Goal: Task Accomplishment & Management: Complete application form

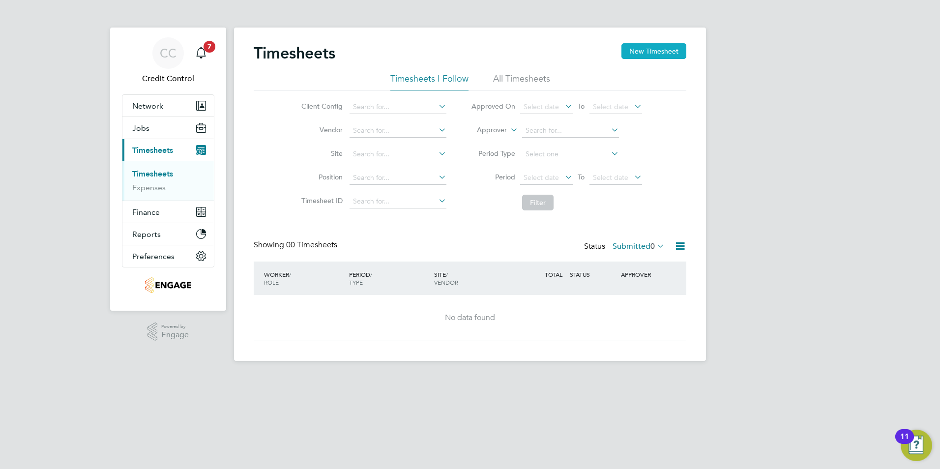
click at [664, 53] on button "New Timesheet" at bounding box center [653, 51] width 65 height 16
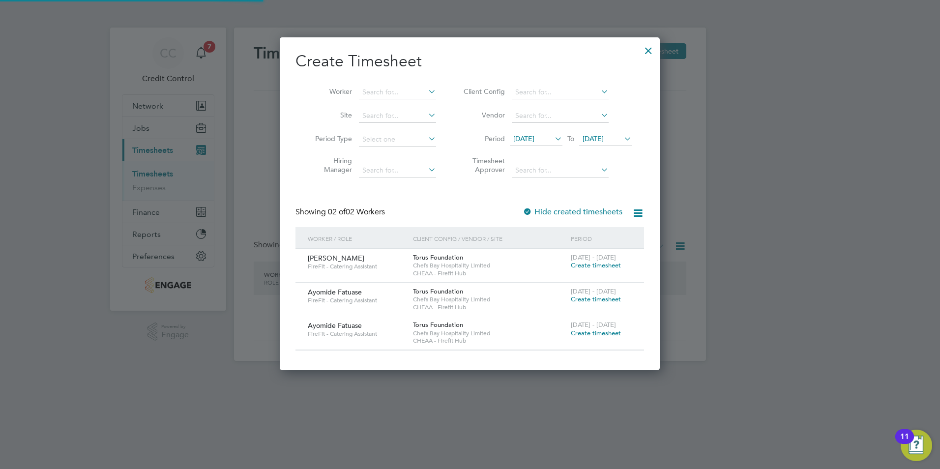
scroll to position [332, 380]
click at [402, 92] on input at bounding box center [397, 93] width 77 height 14
click at [419, 74] on div "Create Timesheet Worker Site Period Type Hiring Manager Client Config Vendor Pe…" at bounding box center [469, 200] width 348 height 299
click at [435, 100] on li "Worker" at bounding box center [371, 93] width 153 height 24
click at [426, 92] on icon at bounding box center [426, 92] width 0 height 14
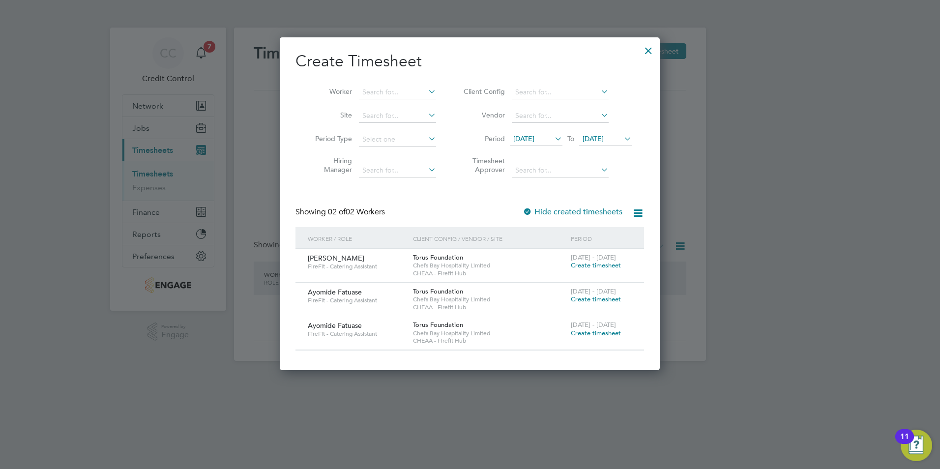
click at [426, 92] on icon at bounding box center [426, 92] width 0 height 14
click at [593, 264] on span "Create timesheet" at bounding box center [596, 265] width 50 height 8
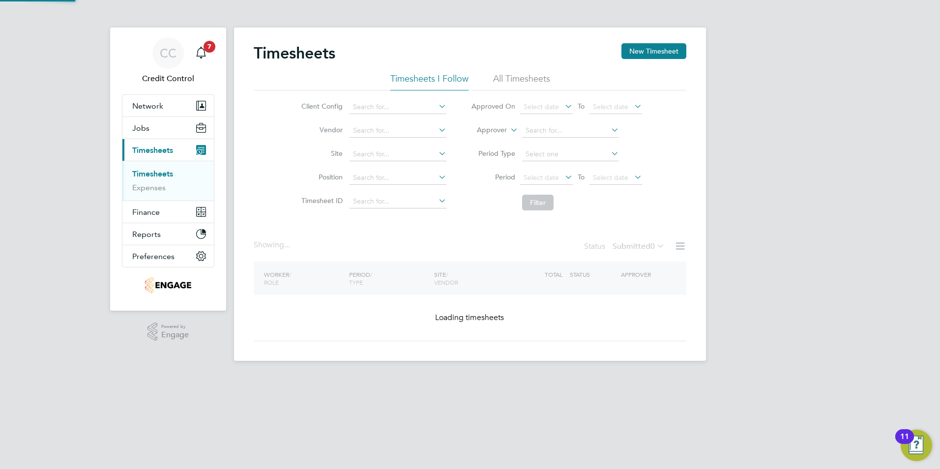
scroll to position [277, 380]
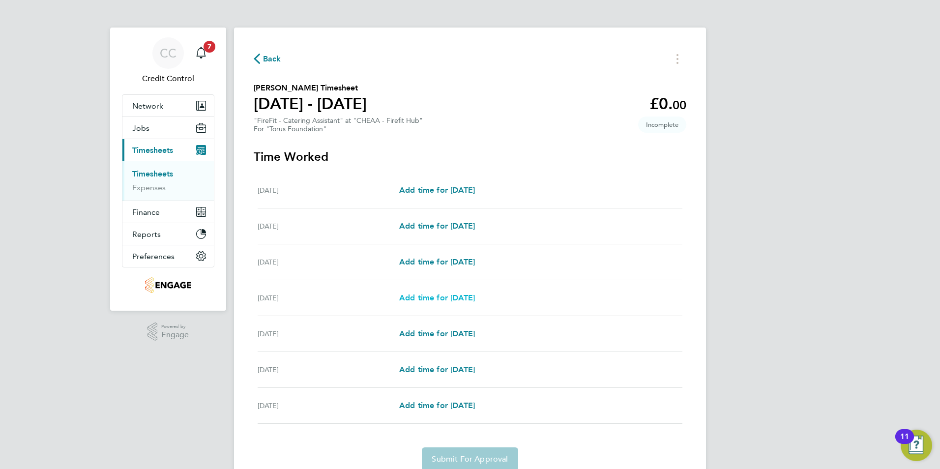
click at [473, 298] on span "Add time for [DATE]" at bounding box center [437, 297] width 76 height 9
select select "30"
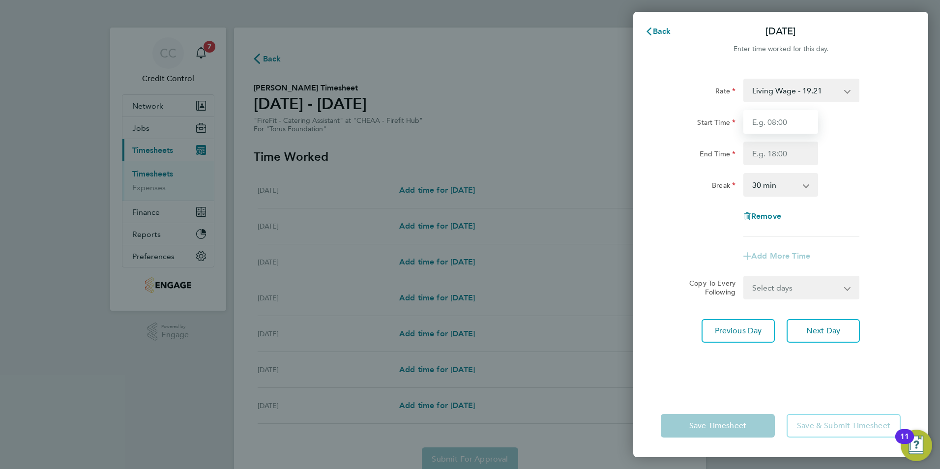
click at [769, 128] on input "Start Time" at bounding box center [780, 122] width 75 height 24
type input "15:30"
click at [788, 181] on select "0 min 15 min 30 min 45 min 60 min 75 min 90 min" at bounding box center [774, 185] width 61 height 22
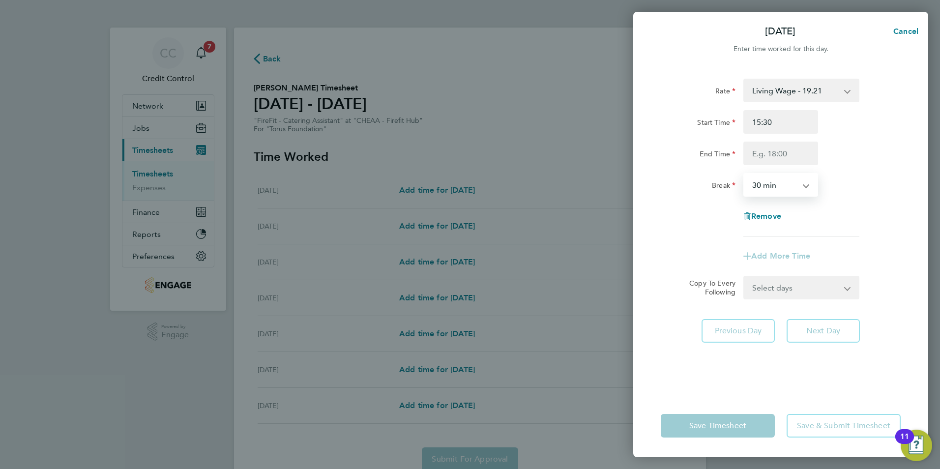
select select "0"
click at [744, 174] on select "0 min 15 min 30 min 45 min 60 min 75 min 90 min" at bounding box center [774, 185] width 61 height 22
click at [769, 150] on input "End Time" at bounding box center [780, 154] width 75 height 24
type input "20:00"
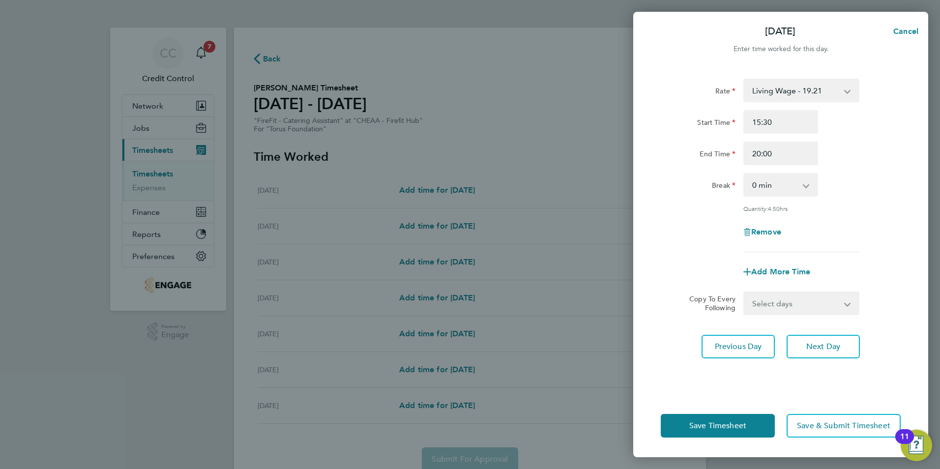
click at [822, 166] on div "Rate Living Wage - 19.21 Start Time 15:30 End Time 20:00 Break 0 min 15 min 30 …" at bounding box center [781, 166] width 240 height 174
click at [827, 157] on div "End Time 20:00" at bounding box center [781, 154] width 248 height 24
click at [803, 344] on button "Next Day" at bounding box center [822, 347] width 73 height 24
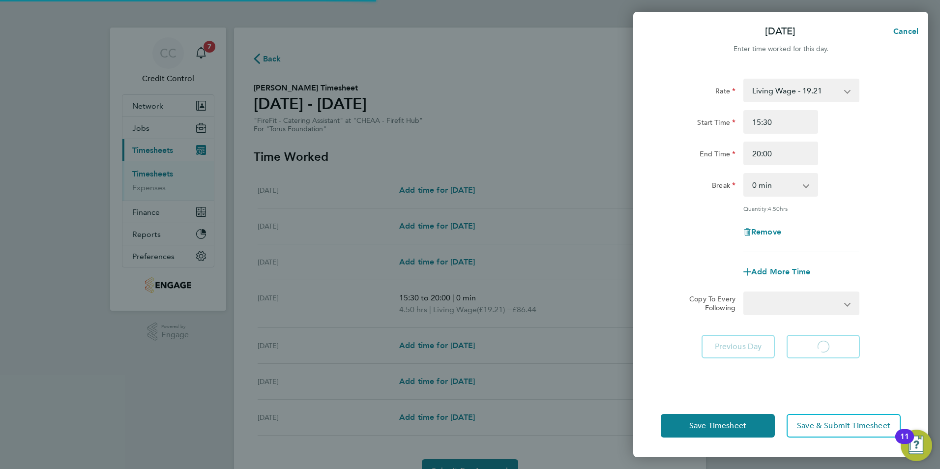
select select "30"
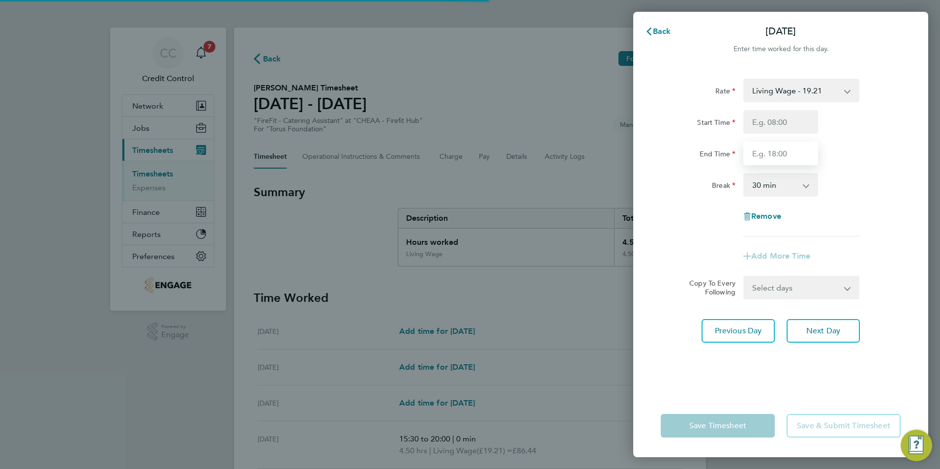
click at [772, 146] on input "End Time" at bounding box center [780, 154] width 75 height 24
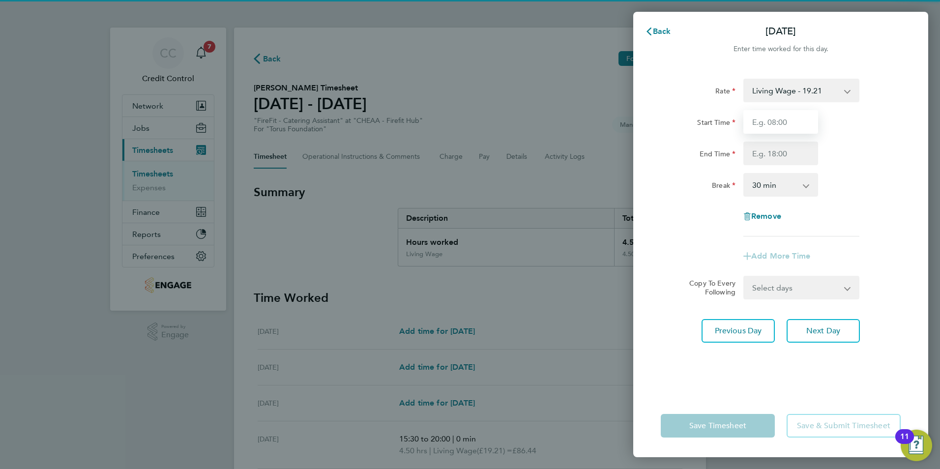
click at [762, 123] on input "Start Time" at bounding box center [780, 122] width 75 height 24
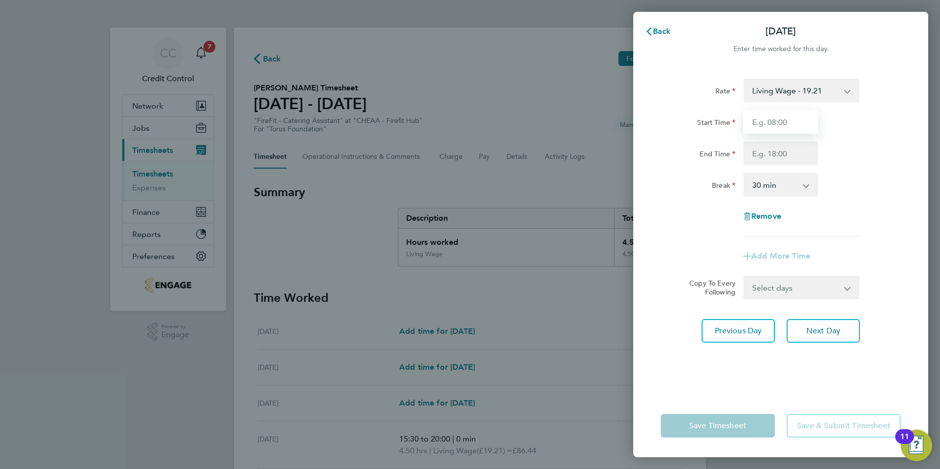
type input "15:30"
type input "20:00"
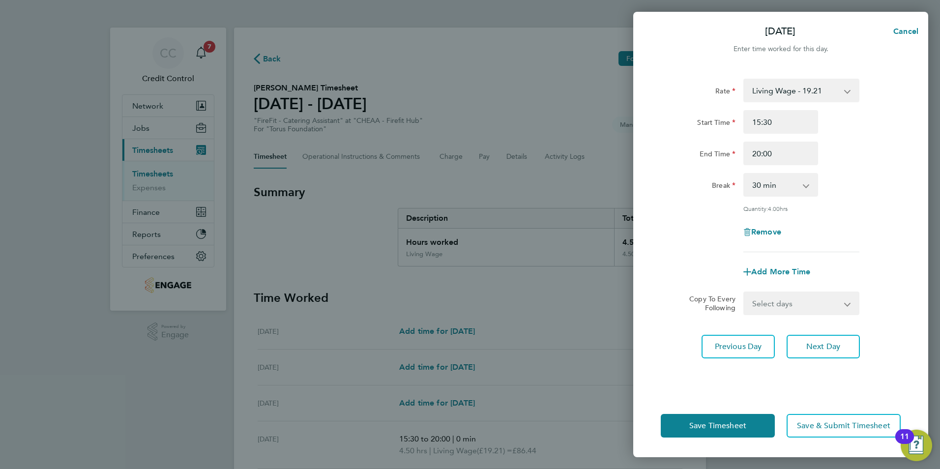
click at [787, 194] on select "0 min 15 min 30 min 45 min 60 min 75 min 90 min" at bounding box center [774, 185] width 61 height 22
select select "0"
click at [744, 174] on select "0 min 15 min 30 min 45 min 60 min 75 min 90 min" at bounding box center [774, 185] width 61 height 22
click at [687, 423] on button "Save Timesheet" at bounding box center [718, 426] width 114 height 24
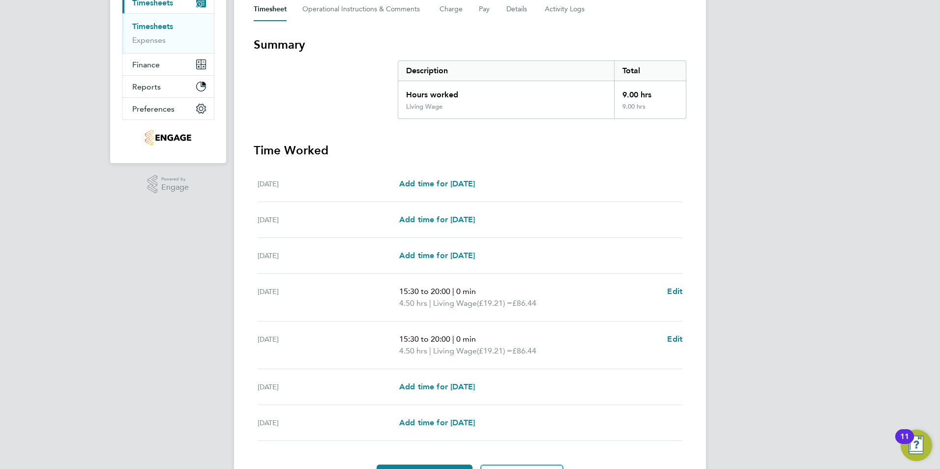
click at [797, 236] on div "CC Credit Control Notifications 7 Applications: Network Team Members Businesses…" at bounding box center [470, 190] width 940 height 675
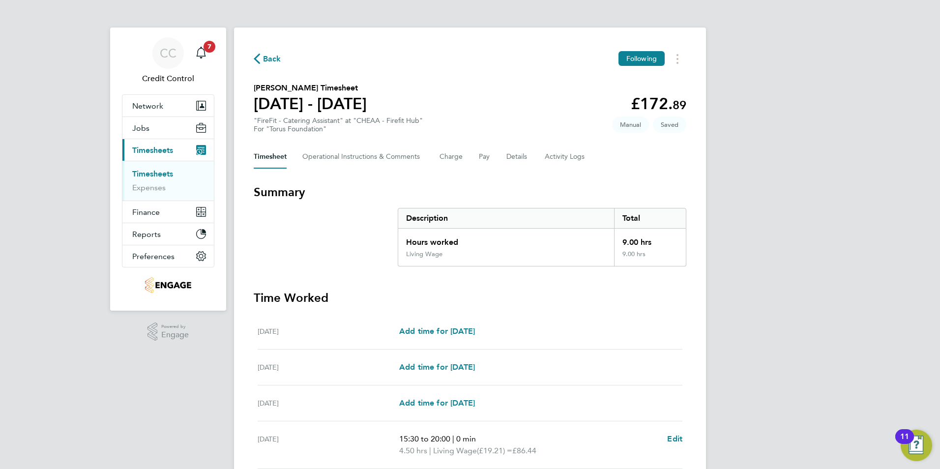
click at [768, 193] on div "CC Credit Control Notifications 7 Applications: Network Team Members Businesses…" at bounding box center [470, 337] width 940 height 675
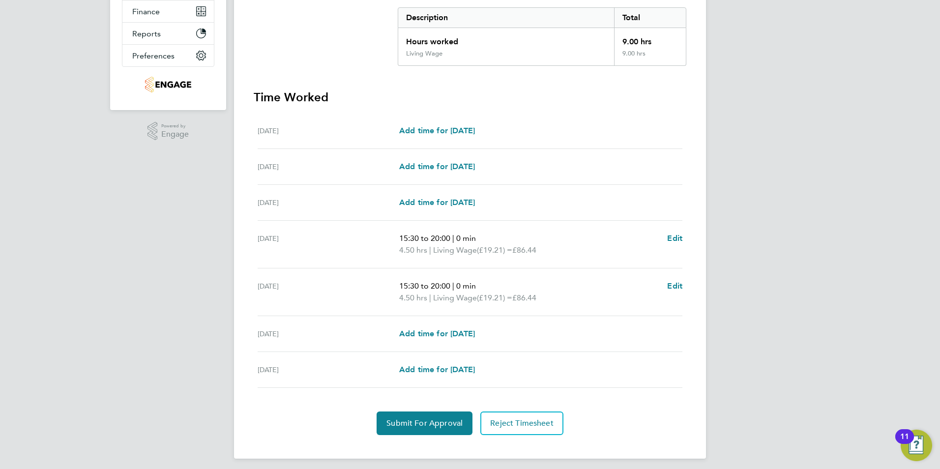
scroll to position [206, 0]
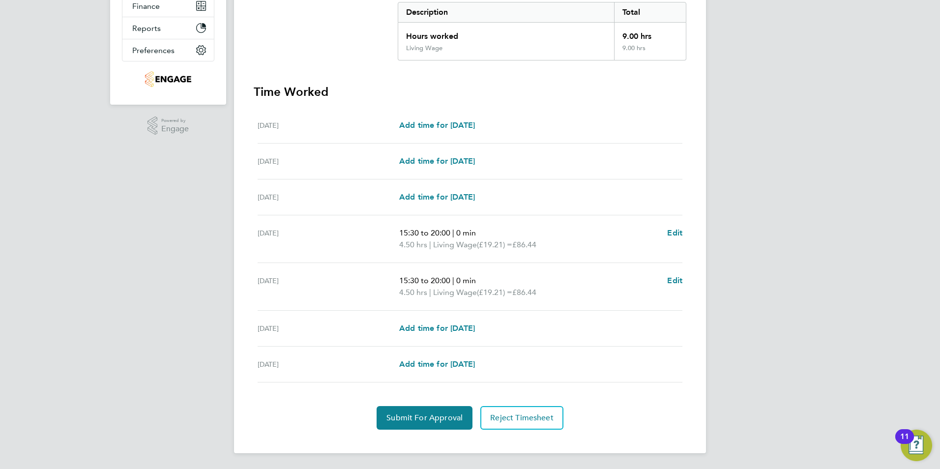
click at [795, 282] on div "CC Credit Control Notifications 7 Applications: Network Team Members Businesses…" at bounding box center [470, 131] width 940 height 675
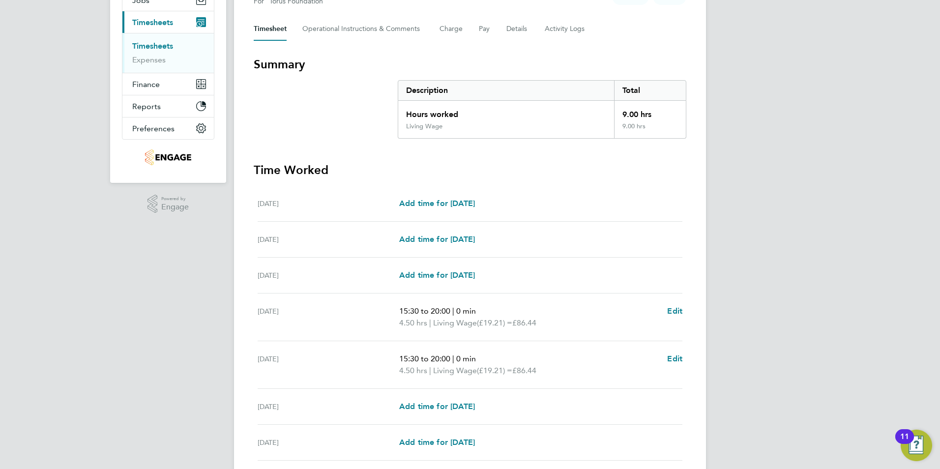
scroll to position [9, 0]
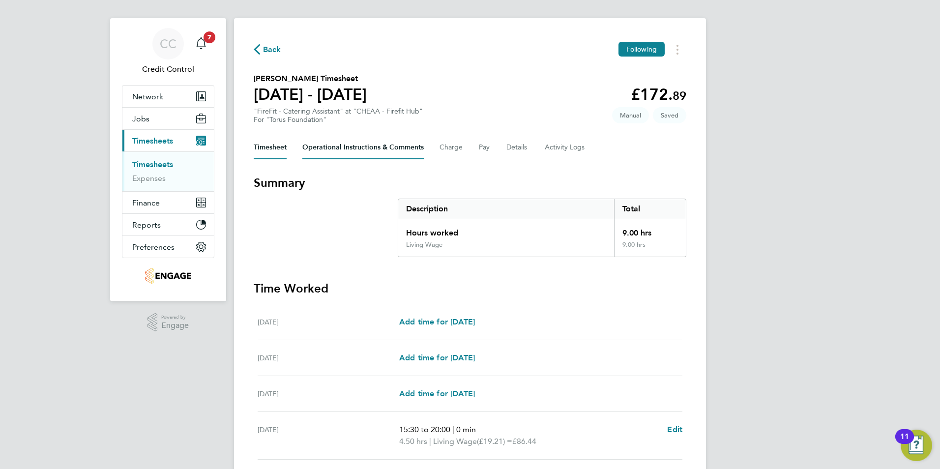
click at [355, 152] on Comments-tab "Operational Instructions & Comments" at bounding box center [362, 148] width 121 height 24
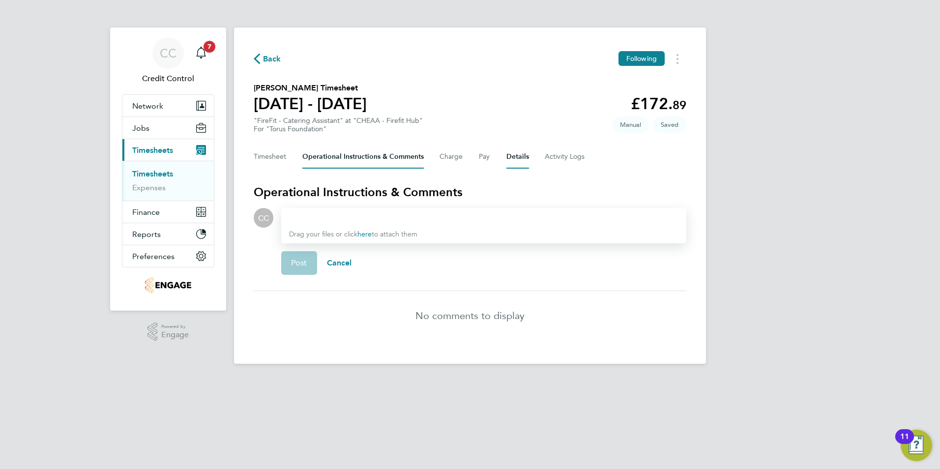
click at [517, 152] on button "Details" at bounding box center [517, 157] width 23 height 24
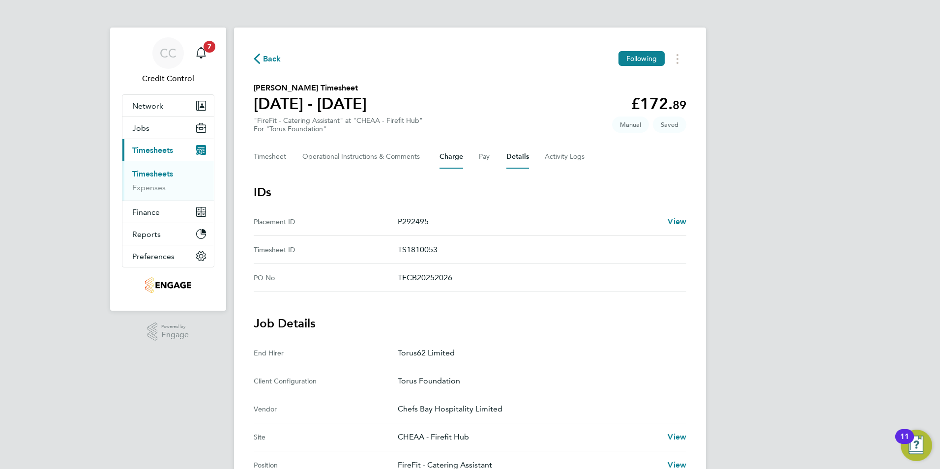
click at [448, 154] on button "Charge" at bounding box center [451, 157] width 24 height 24
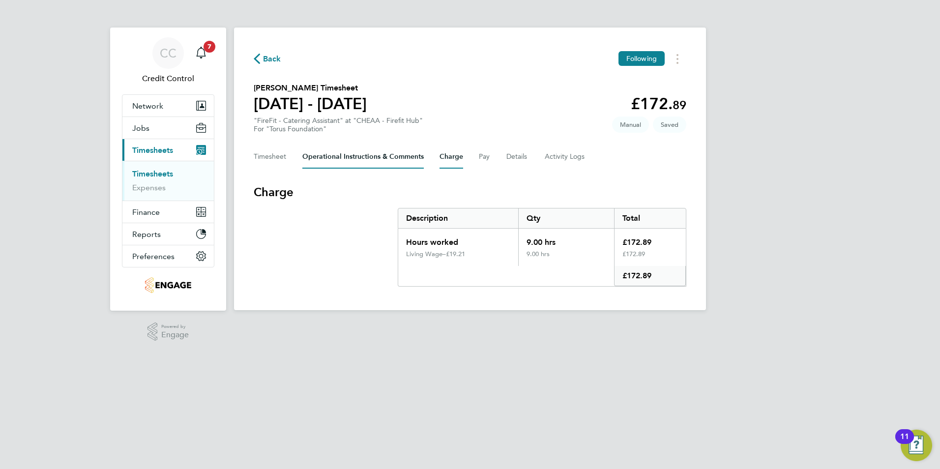
click at [392, 154] on Comments-tab "Operational Instructions & Comments" at bounding box center [362, 157] width 121 height 24
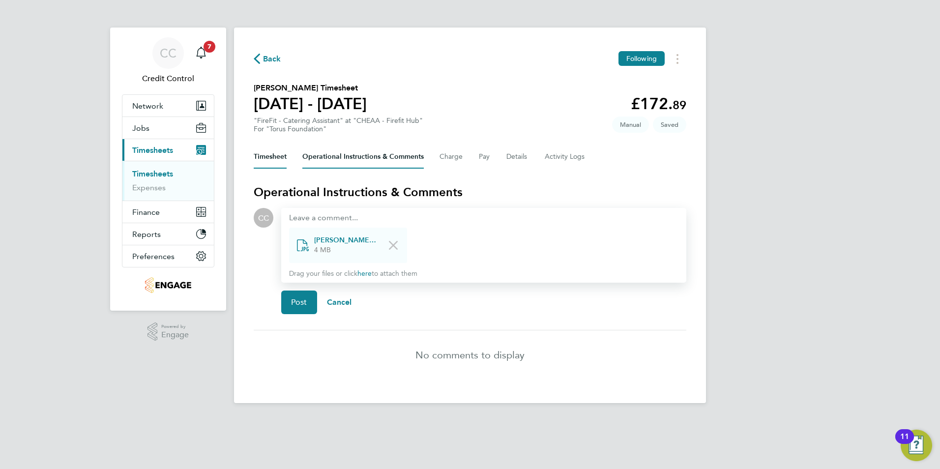
click at [275, 159] on button "Timesheet" at bounding box center [270, 157] width 33 height 24
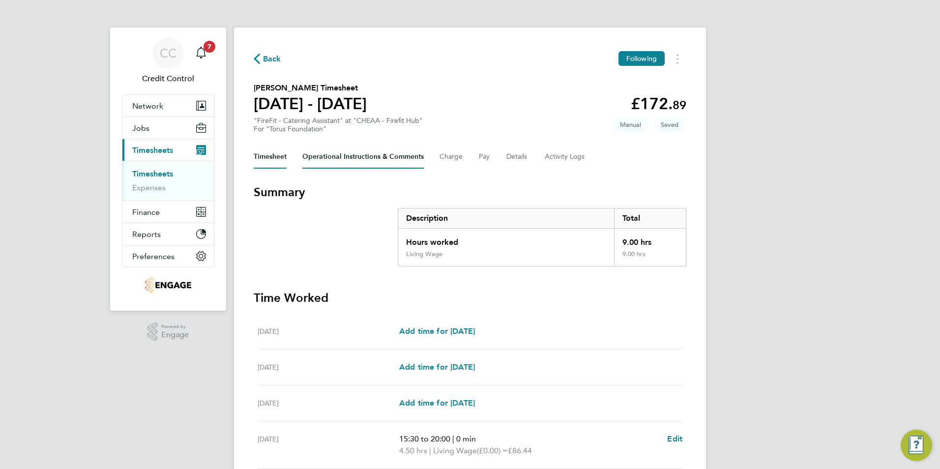
click at [328, 164] on Comments-tab "Operational Instructions & Comments" at bounding box center [362, 157] width 121 height 24
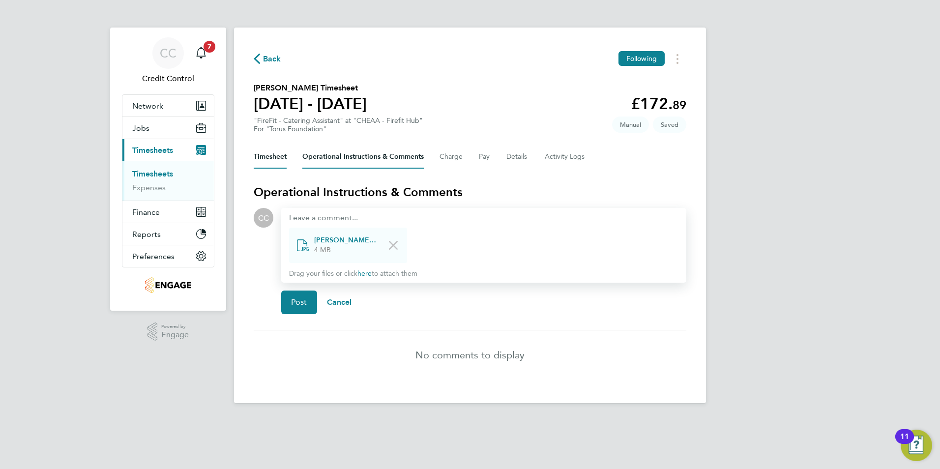
click at [280, 152] on button "Timesheet" at bounding box center [270, 157] width 33 height 24
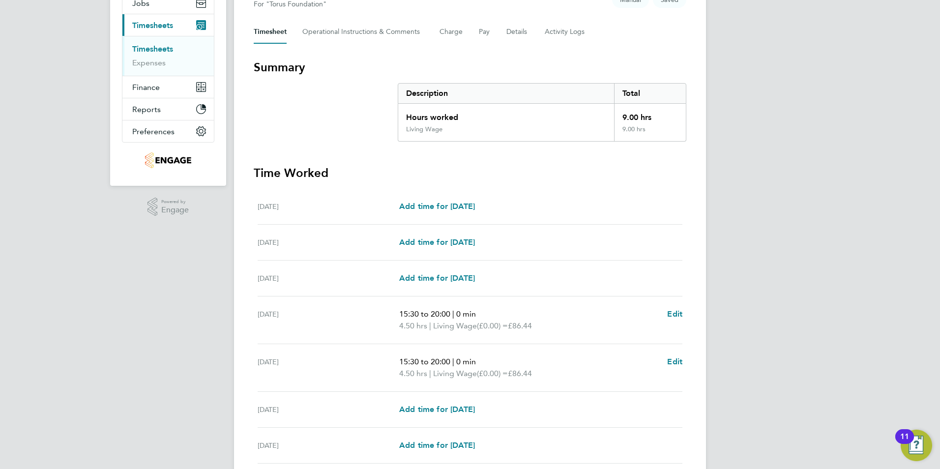
scroll to position [9, 0]
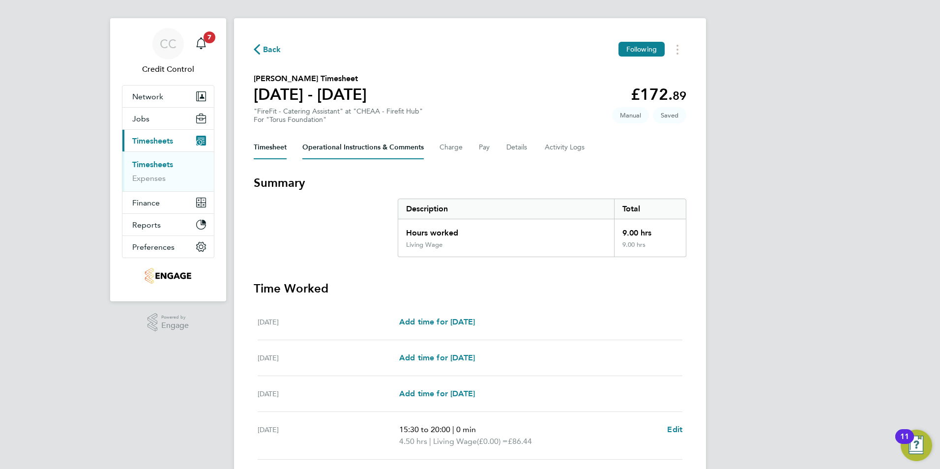
click at [348, 139] on Comments-tab "Operational Instructions & Comments" at bounding box center [362, 148] width 121 height 24
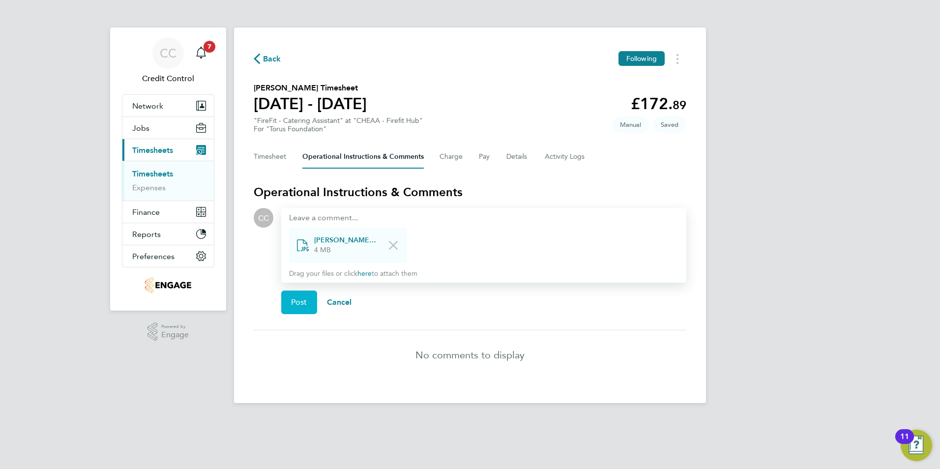
click at [296, 296] on button "Post" at bounding box center [299, 302] width 36 height 24
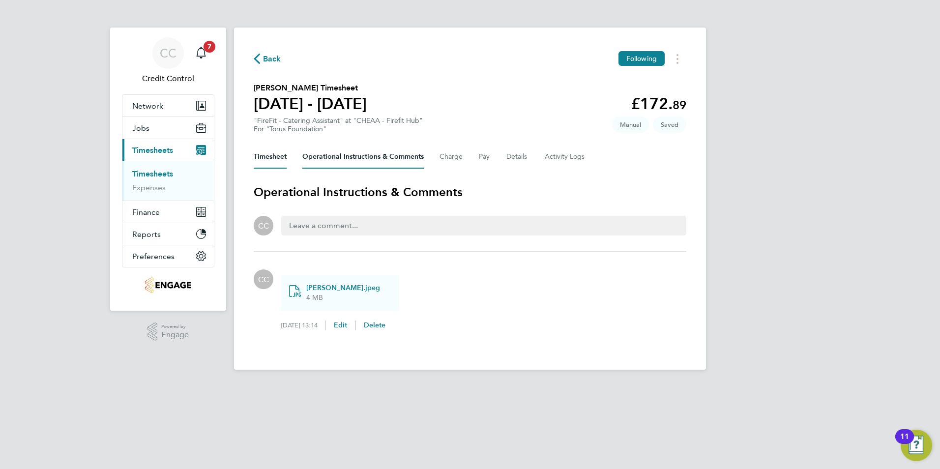
click at [272, 154] on button "Timesheet" at bounding box center [270, 157] width 33 height 24
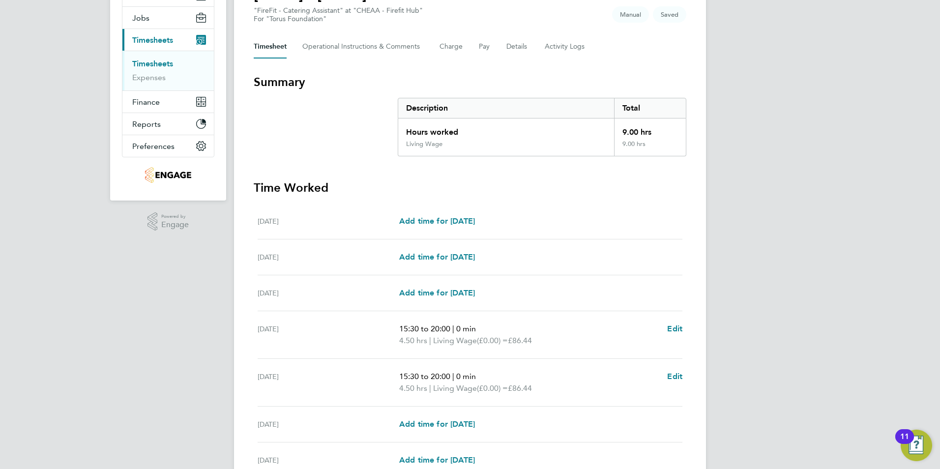
scroll to position [9, 0]
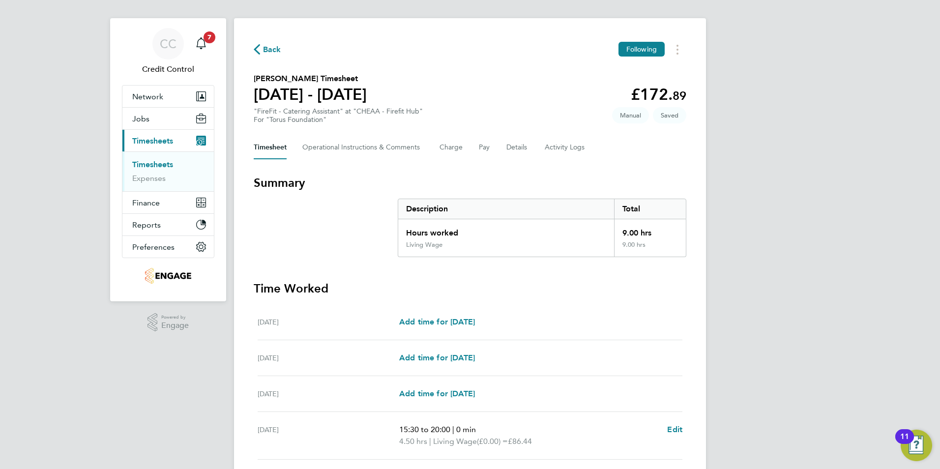
click at [814, 172] on div "CC Credit Control Notifications 7 Applications: Network Team Members Businesses…" at bounding box center [470, 328] width 940 height 675
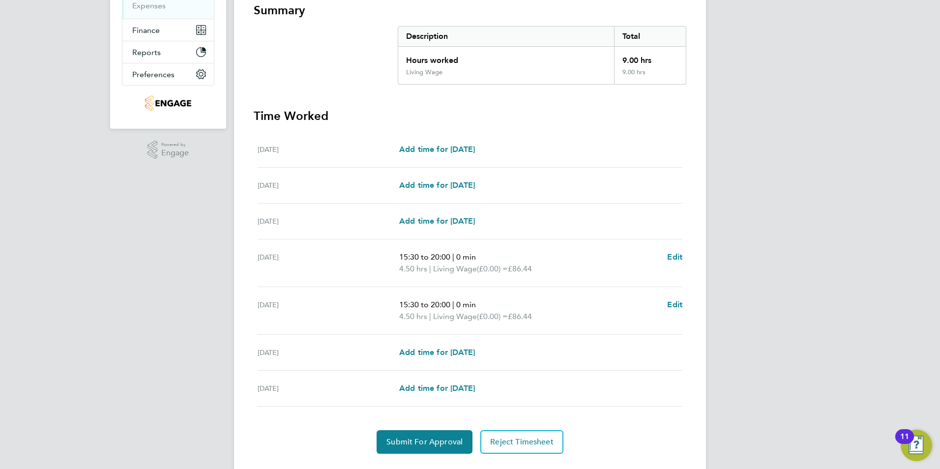
scroll to position [206, 0]
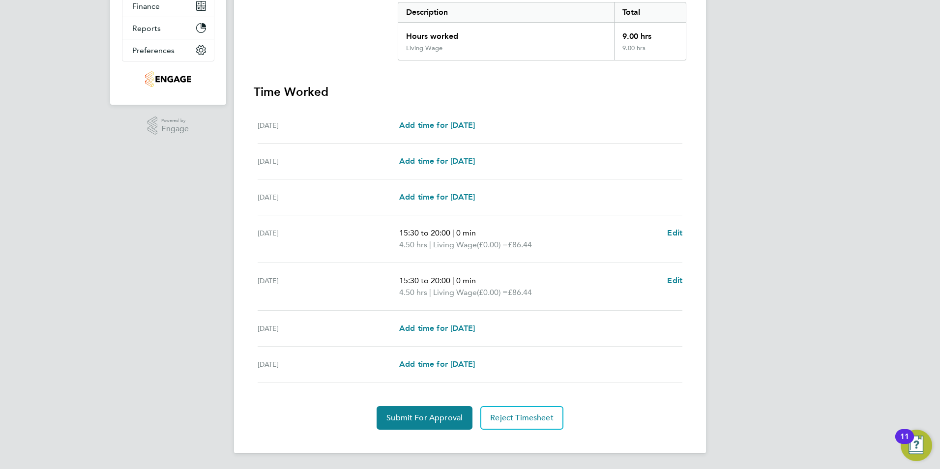
click at [784, 292] on div "CC Credit Control Notifications 7 Applications: Network Team Members Businesses…" at bounding box center [470, 131] width 940 height 675
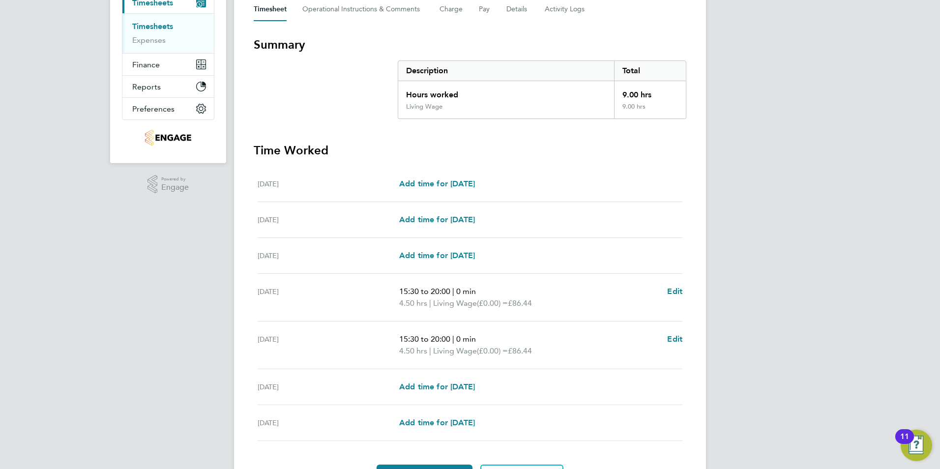
scroll to position [197, 0]
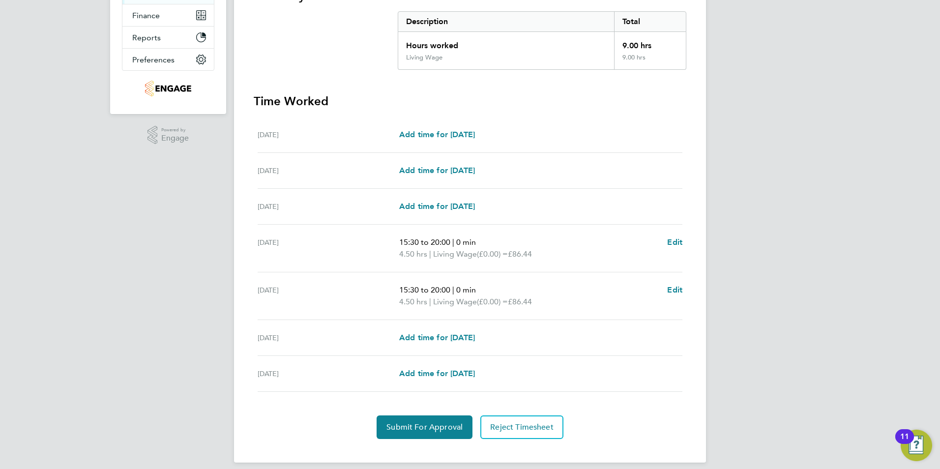
drag, startPoint x: 870, startPoint y: 167, endPoint x: 794, endPoint y: 131, distance: 84.0
click at [863, 166] on div "CC Credit Control Notifications 7 Applications: Network Team Members Businesses…" at bounding box center [470, 140] width 940 height 675
click at [794, 131] on div "CC Credit Control Notifications 7 Applications: Network Team Members Businesses…" at bounding box center [470, 140] width 940 height 675
click at [790, 168] on div "CC Credit Control Notifications 7 Applications: Network Team Members Businesses…" at bounding box center [470, 140] width 940 height 675
drag, startPoint x: 899, startPoint y: 133, endPoint x: 876, endPoint y: 120, distance: 25.5
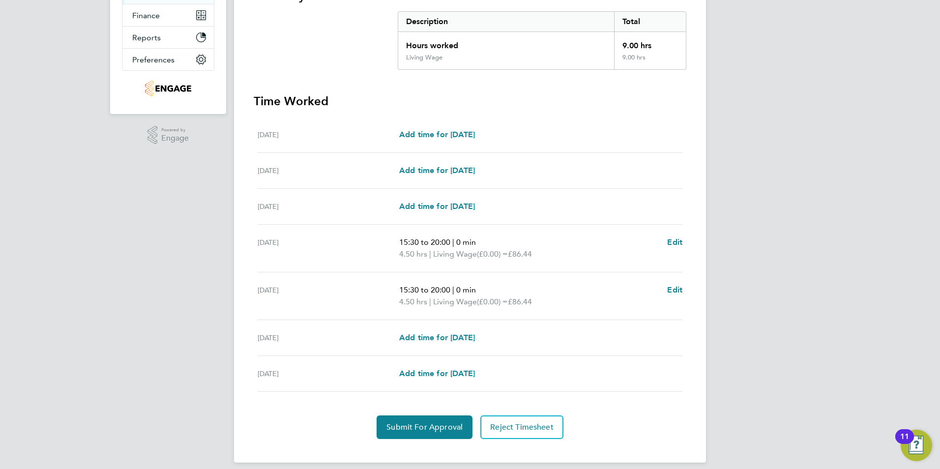
click at [897, 133] on div "CC Credit Control Notifications 7 Applications: Network Team Members Businesses…" at bounding box center [470, 140] width 940 height 675
click at [797, 100] on div "CC Credit Control Notifications 7 Applications: Network Team Members Businesses…" at bounding box center [470, 140] width 940 height 675
click at [796, 144] on div "CC Credit Control Notifications 7 Applications: Network Team Members Businesses…" at bounding box center [470, 140] width 940 height 675
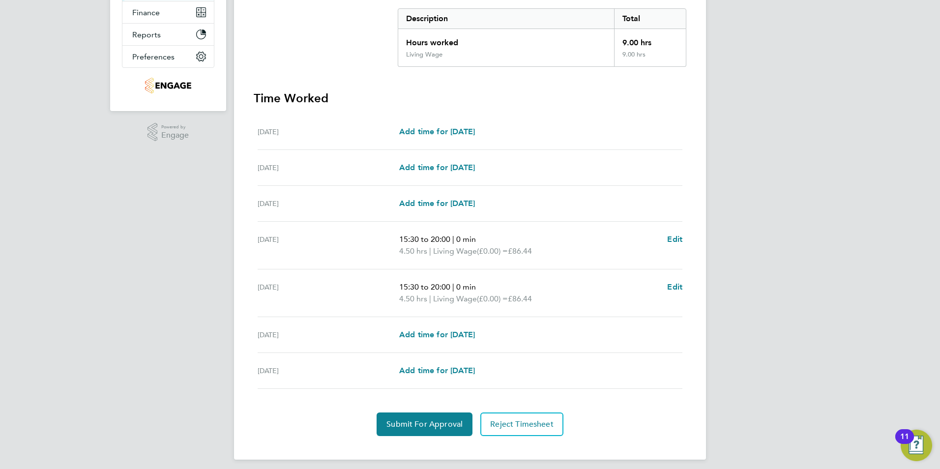
scroll to position [206, 0]
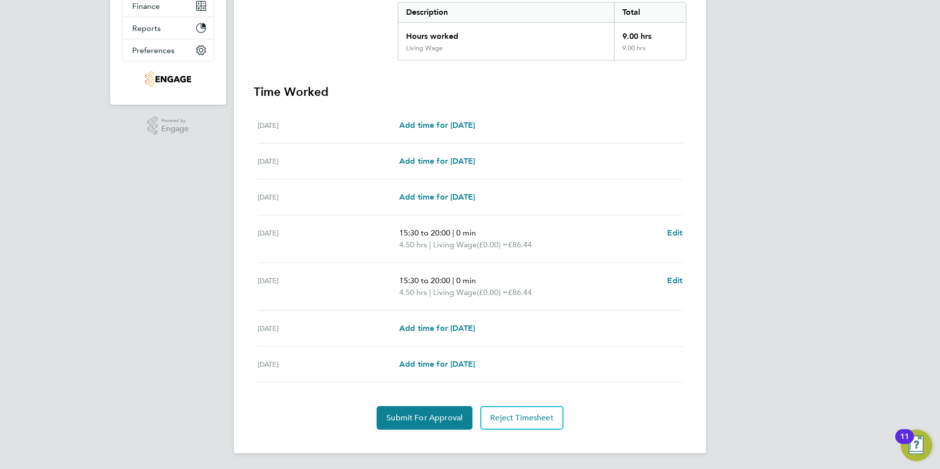
click at [68, 249] on div "CC Credit Control Notifications 7 Applications: Network Team Members Businesses…" at bounding box center [470, 131] width 940 height 675
